Goal: Task Accomplishment & Management: Manage account settings

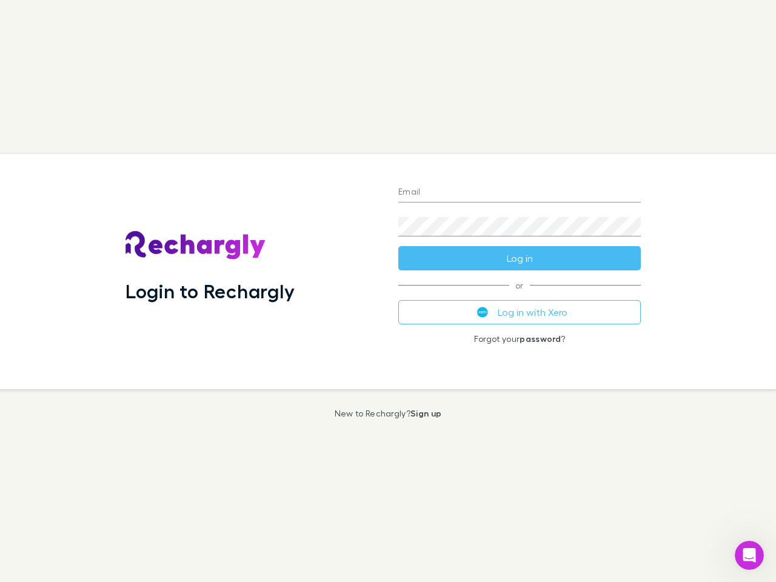
click at [388, 291] on div "Login to Rechargly" at bounding box center [252, 271] width 273 height 235
click at [519, 193] on input "Email" at bounding box center [519, 192] width 242 height 19
click at [519, 258] on button "Log in" at bounding box center [519, 258] width 242 height 24
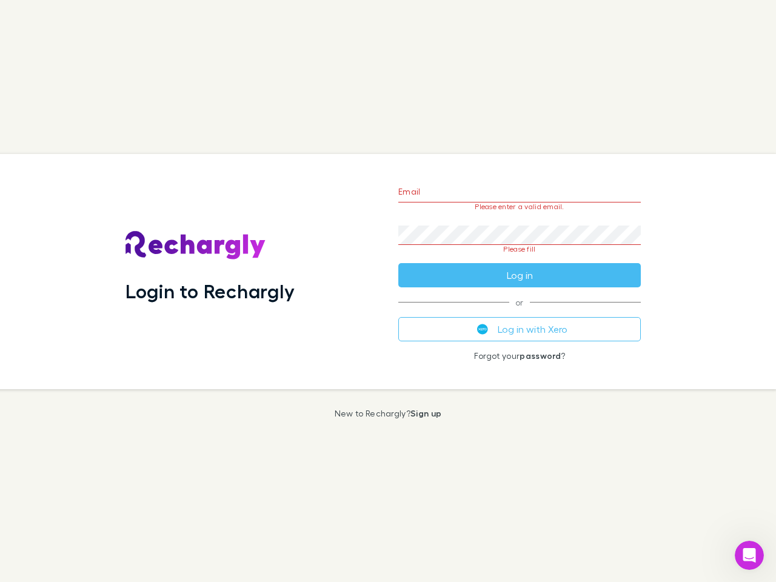
click at [519, 312] on div "Email Please enter a valid email. Password Please fill Log in or Log in with Xe…" at bounding box center [520, 271] width 262 height 235
